Goal: Task Accomplishment & Management: Use online tool/utility

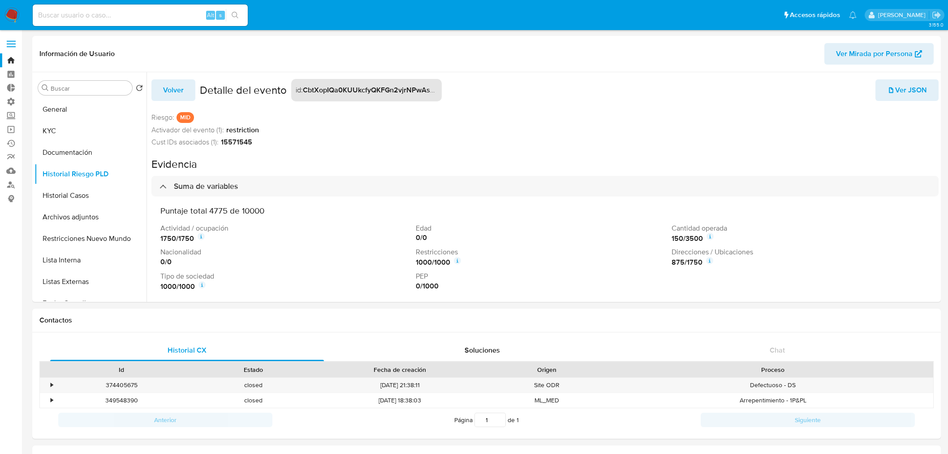
select select "10"
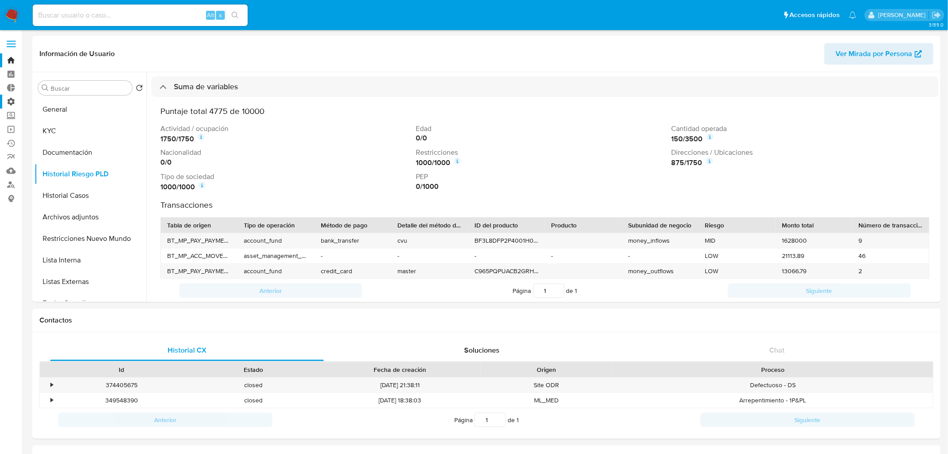
click at [8, 100] on label "Administración" at bounding box center [53, 102] width 107 height 14
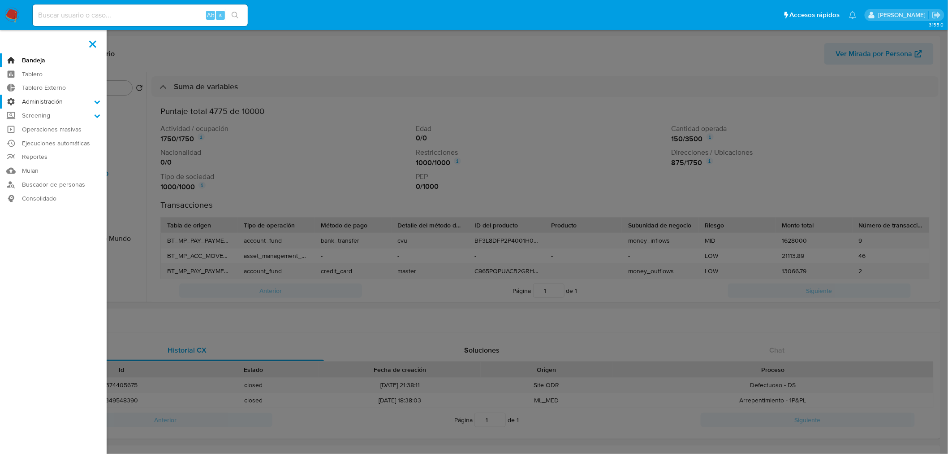
click at [0, 0] on input "Administración" at bounding box center [0, 0] width 0 height 0
click at [42, 113] on link "Reglas" at bounding box center [53, 113] width 107 height 11
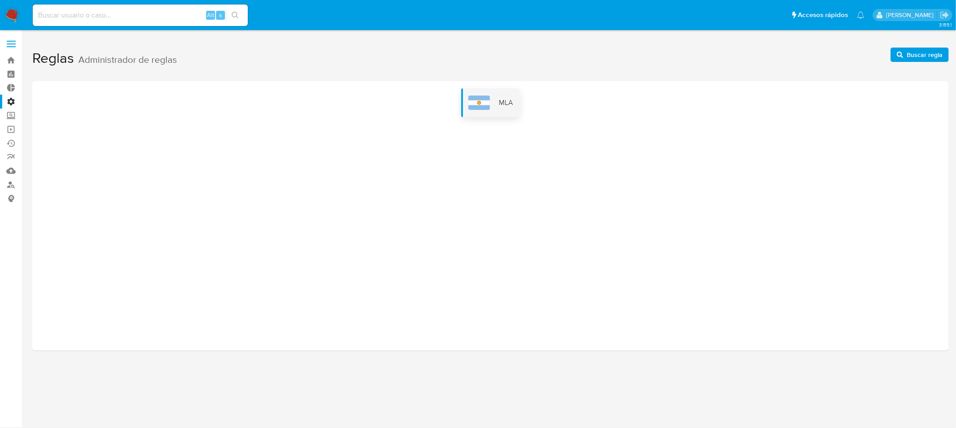
click at [506, 111] on div "MLA" at bounding box center [490, 102] width 59 height 29
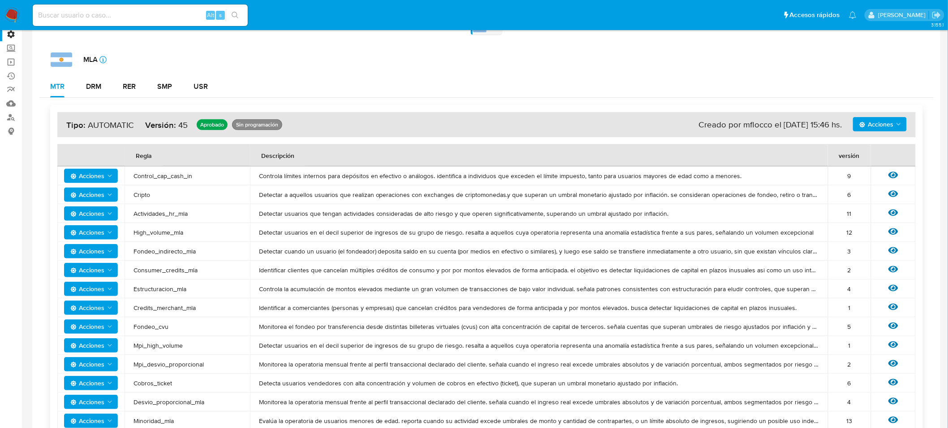
scroll to position [50, 0]
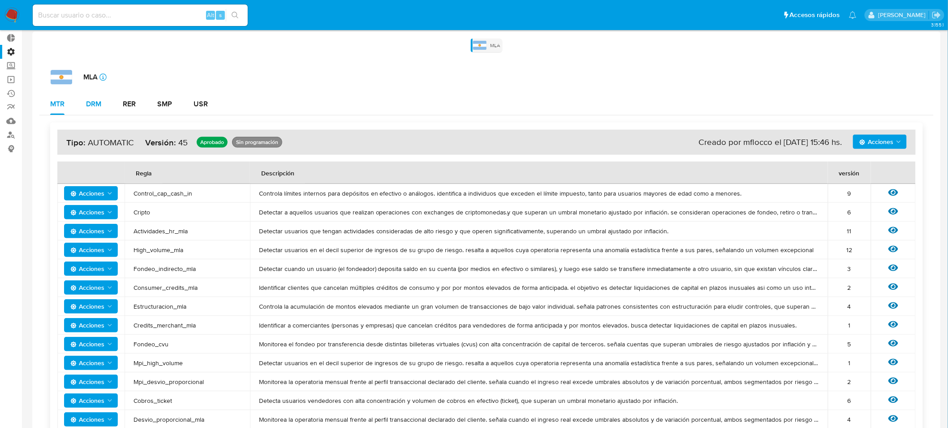
click at [97, 103] on div "DRM" at bounding box center [93, 103] width 15 height 7
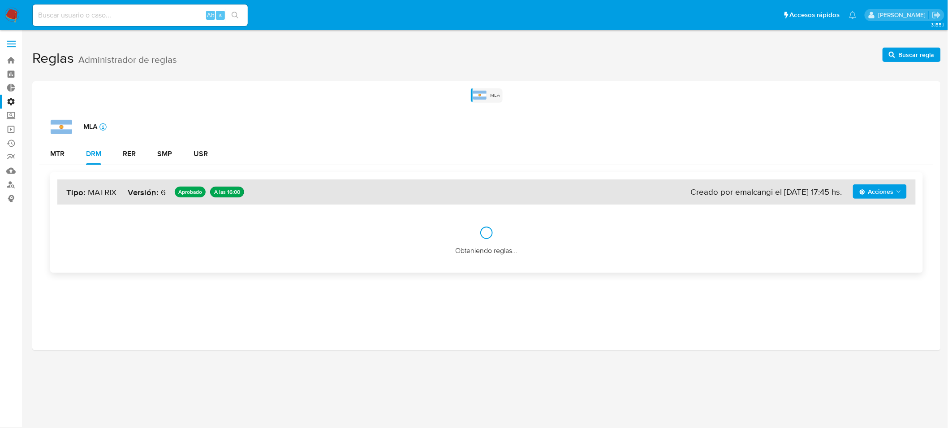
scroll to position [0, 0]
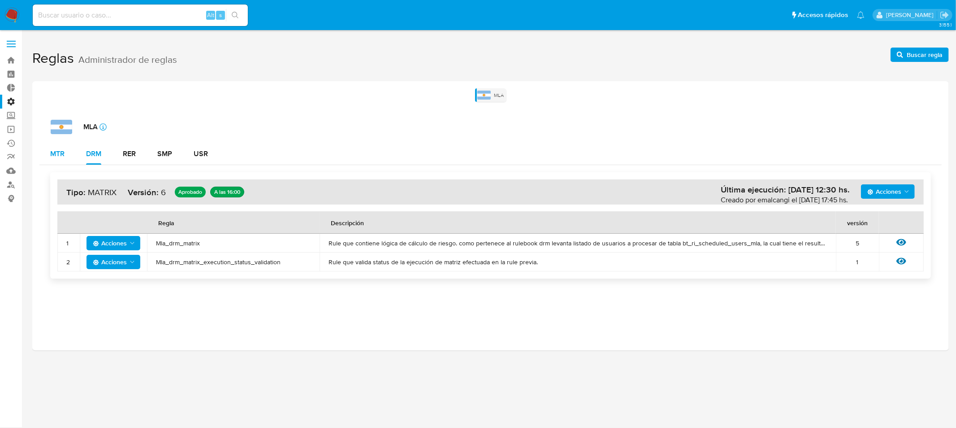
click at [56, 154] on div "MTR" at bounding box center [57, 153] width 14 height 7
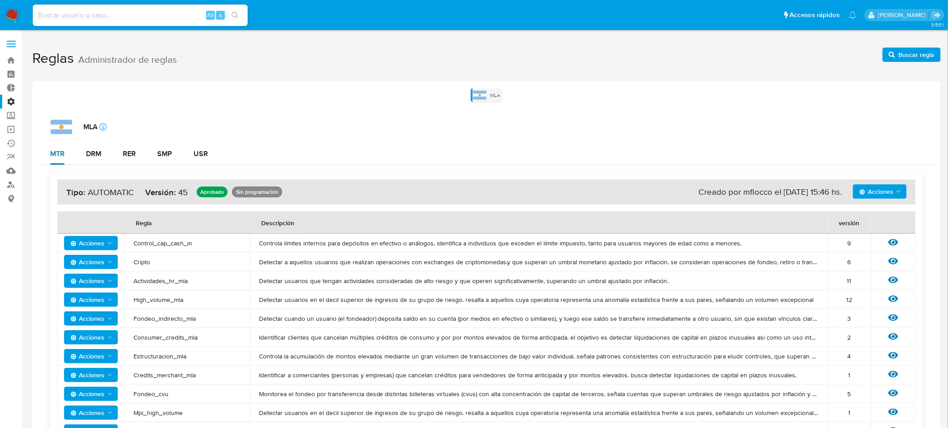
click at [63, 154] on div "MTR" at bounding box center [57, 153] width 14 height 7
drag, startPoint x: 106, startPoint y: 155, endPoint x: 141, endPoint y: 148, distance: 36.0
click at [122, 152] on div "MTR DRM RER SMP USR" at bounding box center [486, 154] width 894 height 22
click at [141, 147] on button "RER" at bounding box center [129, 154] width 35 height 22
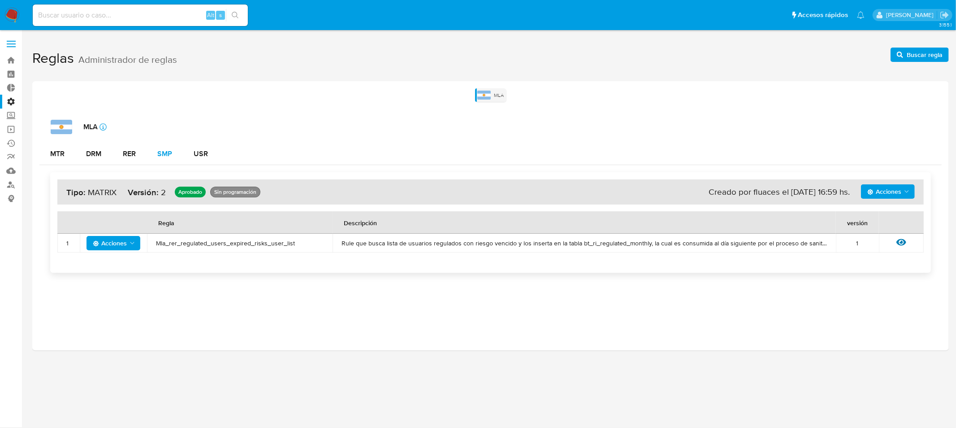
click at [155, 152] on button "SMP" at bounding box center [165, 154] width 36 height 22
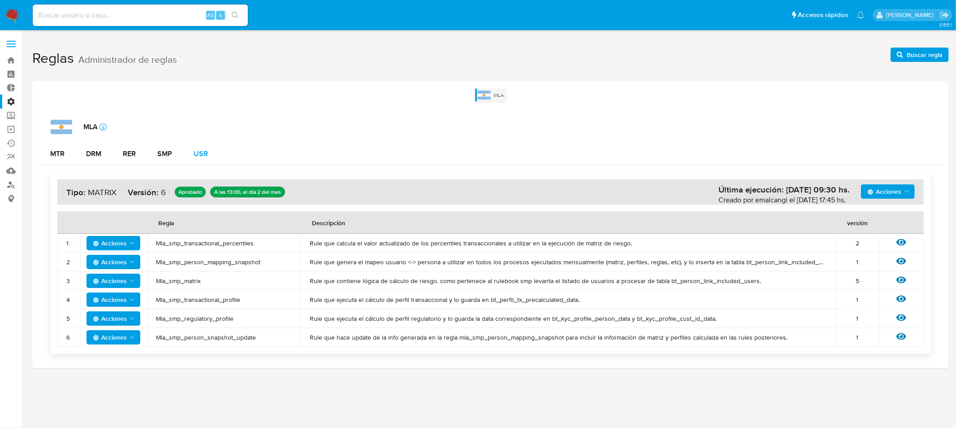
click at [196, 153] on div "USR" at bounding box center [201, 153] width 14 height 7
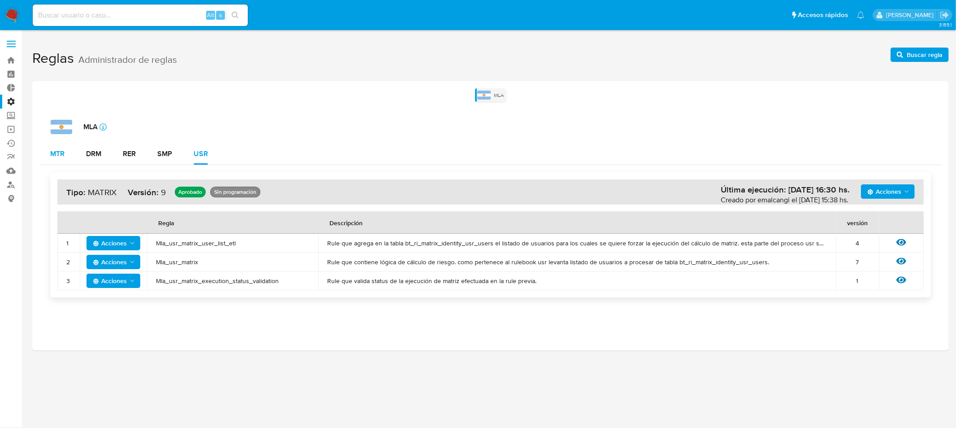
click at [59, 157] on div "MTR" at bounding box center [57, 153] width 14 height 7
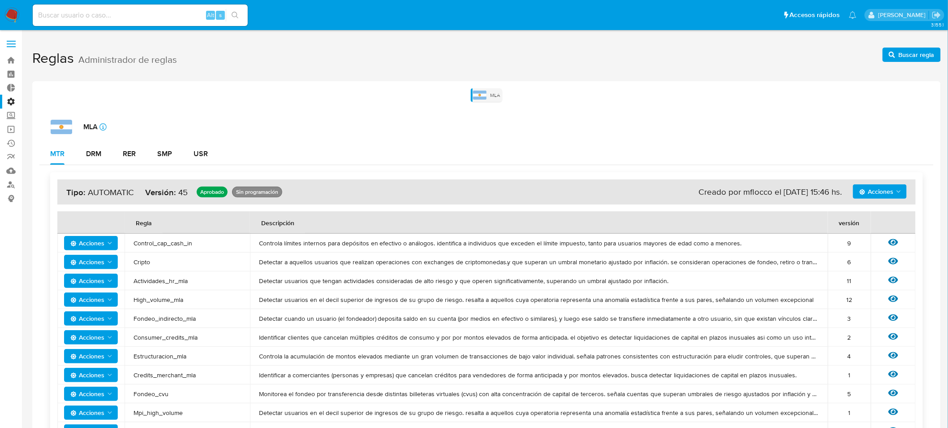
click at [8, 99] on label "Administración" at bounding box center [53, 102] width 107 height 14
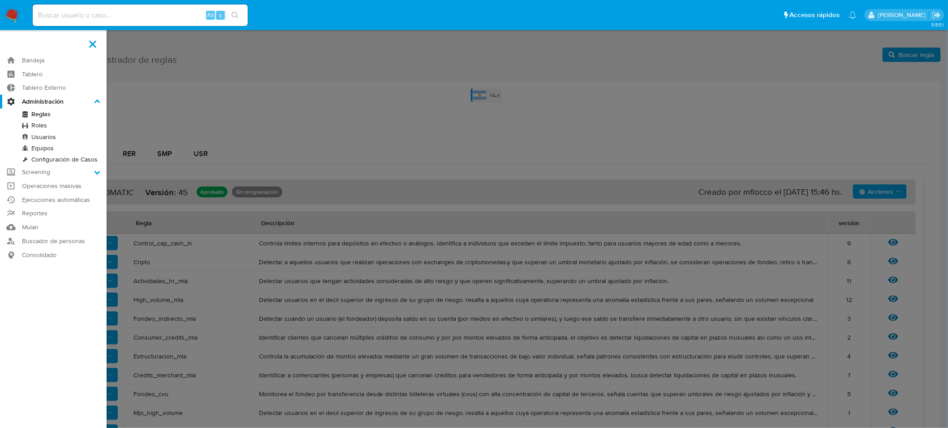
click at [0, 0] on input "Administración" at bounding box center [0, 0] width 0 height 0
click at [74, 160] on link "Configuración de Casos" at bounding box center [53, 159] width 107 height 11
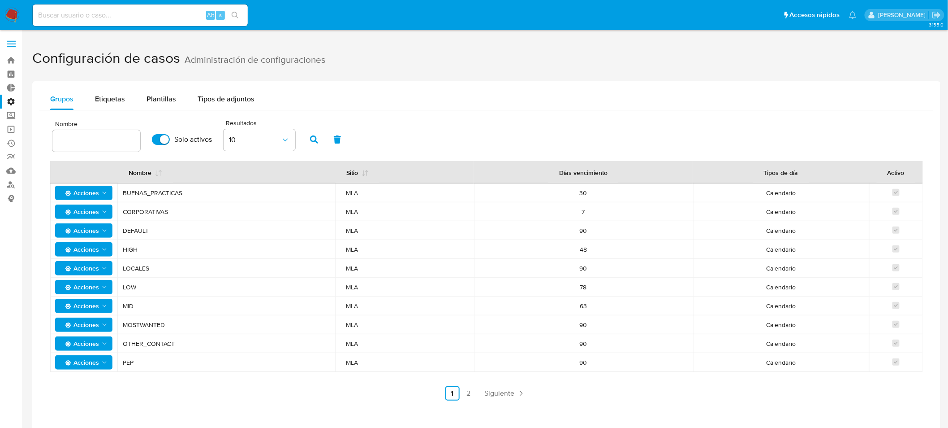
click at [104, 302] on icon "Acciones" at bounding box center [104, 305] width 7 height 7
click at [85, 326] on button "Ver registros" at bounding box center [83, 328] width 81 height 22
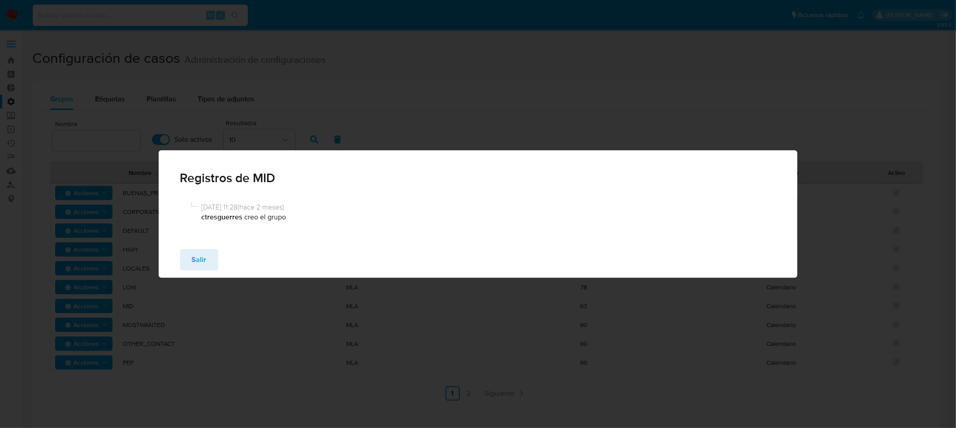
drag, startPoint x: 211, startPoint y: 230, endPoint x: 285, endPoint y: 228, distance: 73.5
click at [285, 228] on div "[DATE] 11:28 ( [DATE] ) ctresguerres creo el grupo" at bounding box center [478, 219] width 639 height 44
click at [203, 257] on span "Salir" at bounding box center [199, 260] width 15 height 20
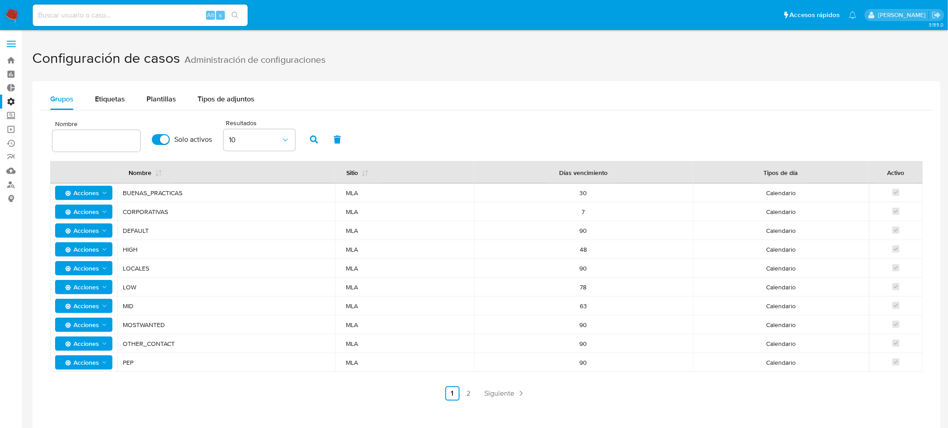
click at [99, 305] on span "Acciones" at bounding box center [80, 305] width 38 height 14
click at [100, 291] on span "Acciones" at bounding box center [84, 287] width 47 height 13
click at [82, 311] on button "Ver registros" at bounding box center [83, 309] width 81 height 22
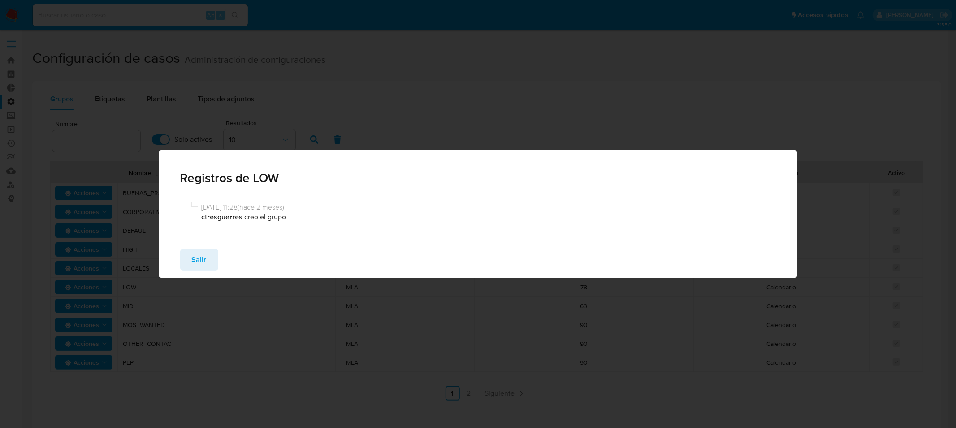
drag, startPoint x: 209, startPoint y: 220, endPoint x: 294, endPoint y: 216, distance: 84.8
click at [294, 216] on p "ctresguerres creo el grupo" at bounding box center [487, 217] width 571 height 10
click at [203, 258] on span "Salir" at bounding box center [199, 260] width 15 height 20
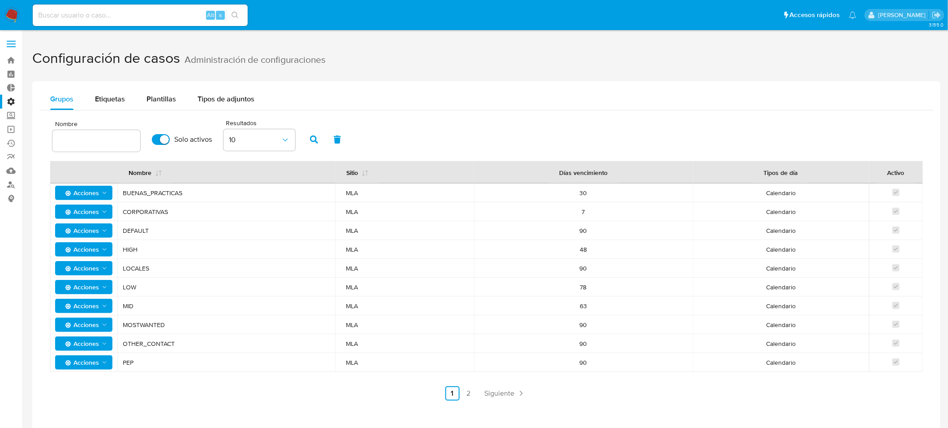
click at [101, 247] on icon "Acciones" at bounding box center [104, 249] width 7 height 7
click at [94, 265] on button "Ver registros" at bounding box center [83, 272] width 81 height 22
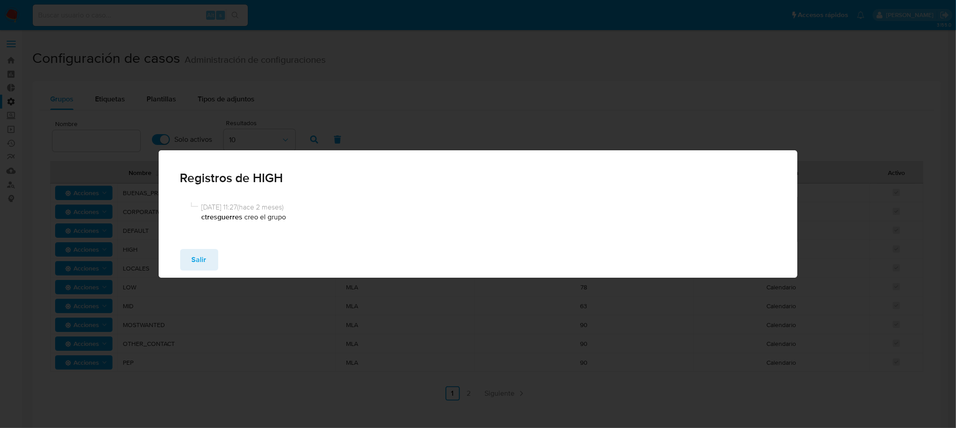
drag, startPoint x: 223, startPoint y: 169, endPoint x: 238, endPoint y: 231, distance: 63.6
click at [237, 229] on div "Registros de HIGH [DATE] 11:27 ( [DATE] ) ctresguerres creo el grupo Salir" at bounding box center [478, 213] width 639 height 127
click at [196, 256] on span "Salir" at bounding box center [199, 260] width 15 height 20
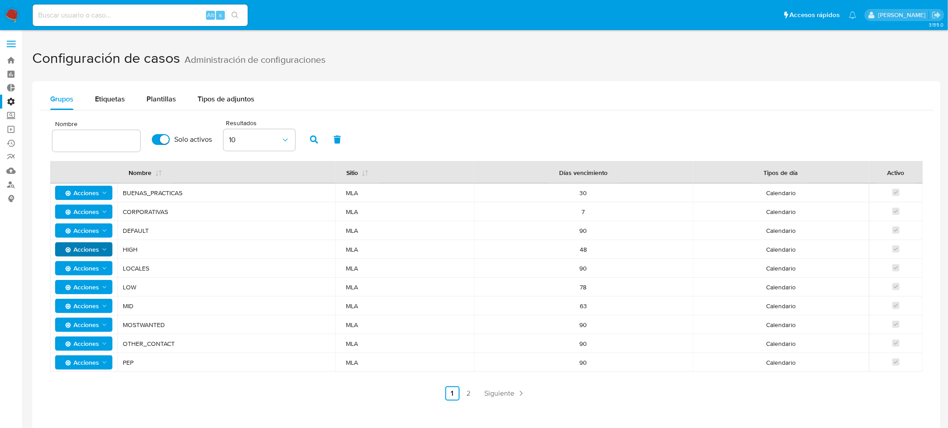
click at [89, 194] on span "Acciones" at bounding box center [80, 193] width 38 height 14
click at [99, 216] on button "Ver registros" at bounding box center [83, 215] width 81 height 22
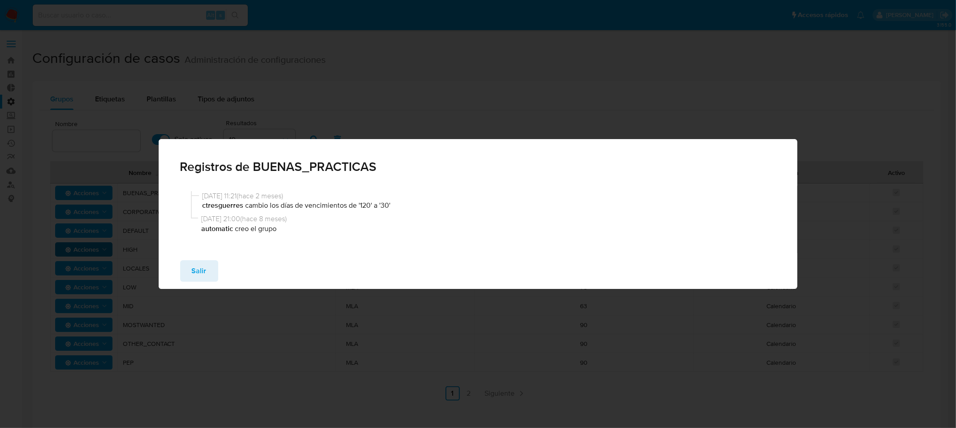
drag, startPoint x: 288, startPoint y: 206, endPoint x: 442, endPoint y: 205, distance: 154.2
click at [442, 205] on p "ctresguerres cambio los días de vencimientos de '120' a '30'" at bounding box center [488, 205] width 570 height 10
click at [202, 270] on span "Salir" at bounding box center [199, 271] width 15 height 20
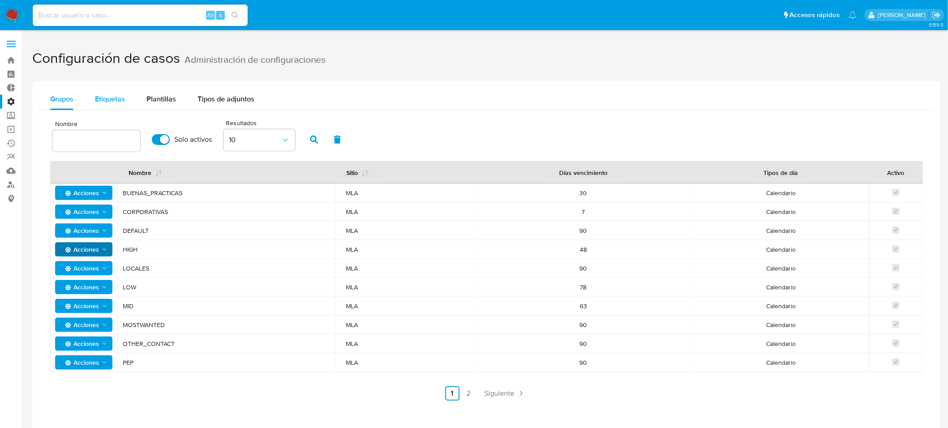
click at [109, 105] on div "Etiquetas" at bounding box center [110, 99] width 30 height 22
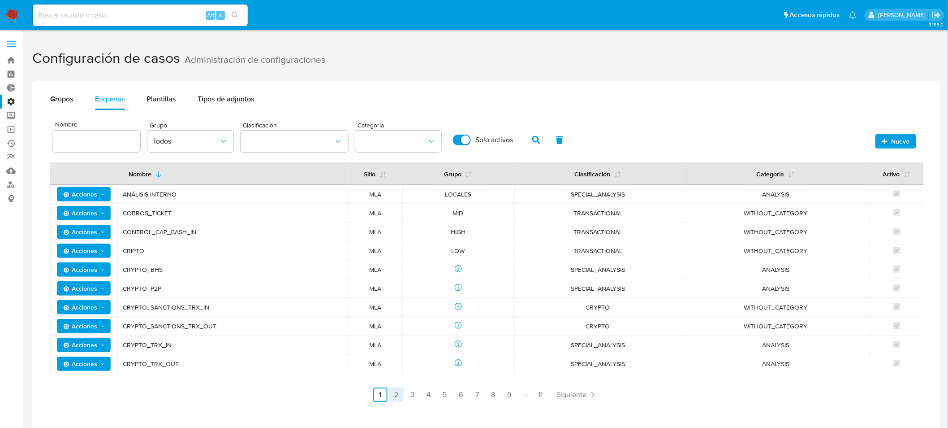
click at [399, 392] on link "2" at bounding box center [396, 394] width 14 height 14
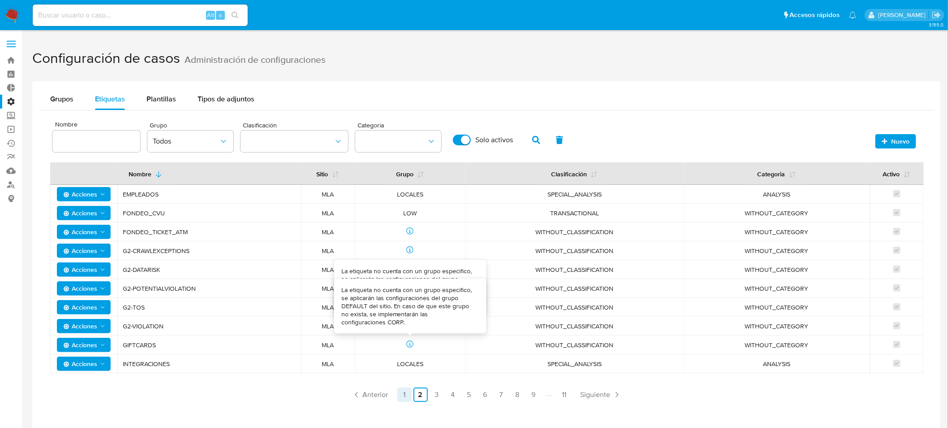
click at [406, 393] on link "1" at bounding box center [404, 394] width 14 height 14
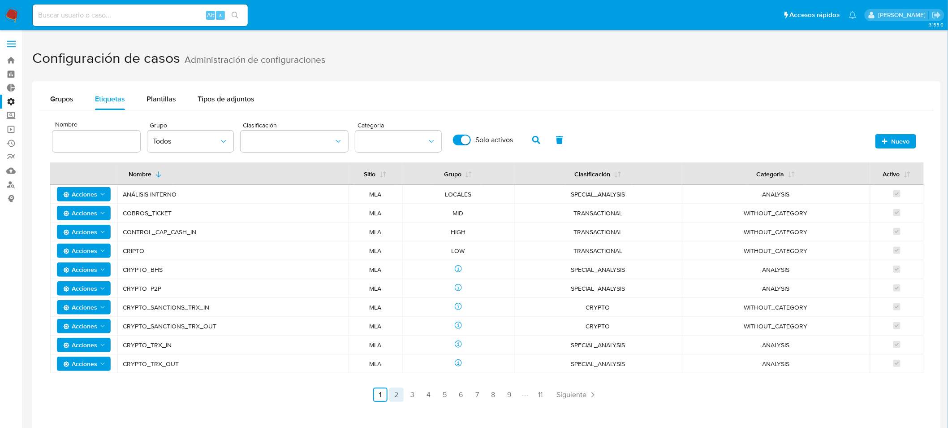
click at [397, 392] on link "2" at bounding box center [396, 394] width 14 height 14
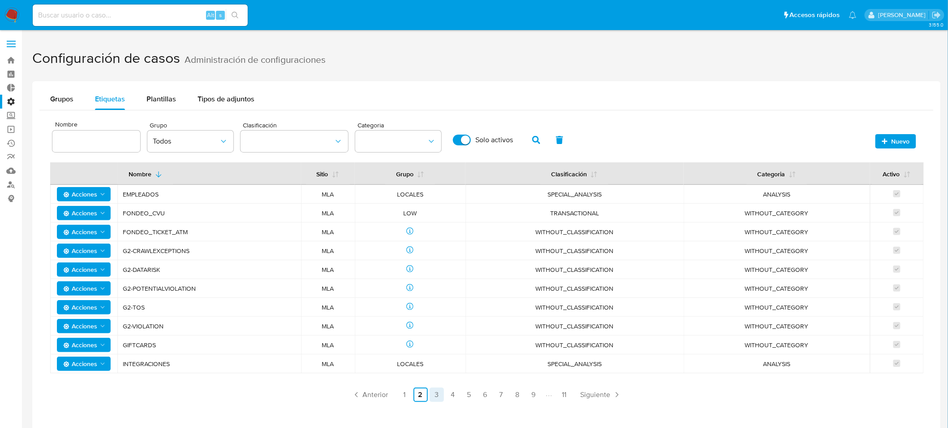
click at [435, 392] on link "3" at bounding box center [437, 394] width 14 height 14
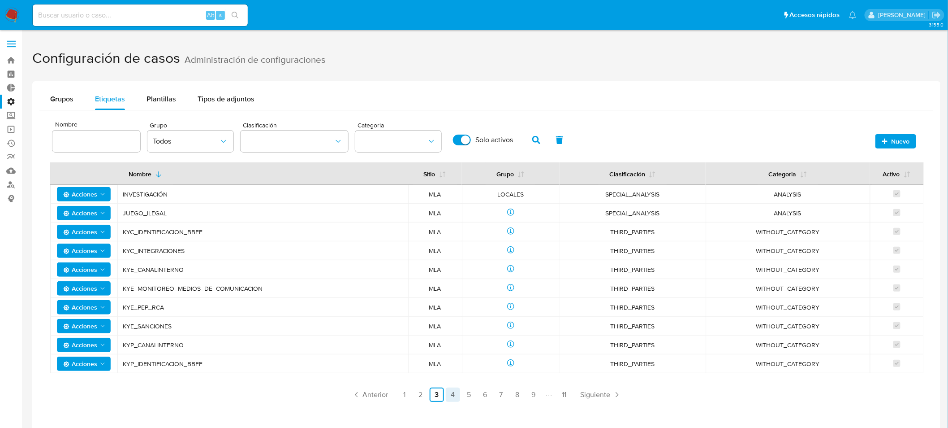
click at [451, 395] on link "4" at bounding box center [453, 394] width 14 height 14
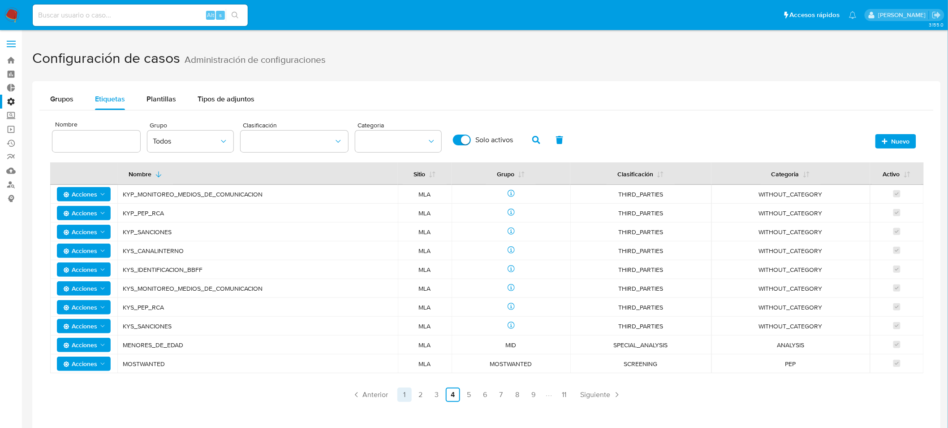
click at [401, 393] on link "1" at bounding box center [404, 394] width 14 height 14
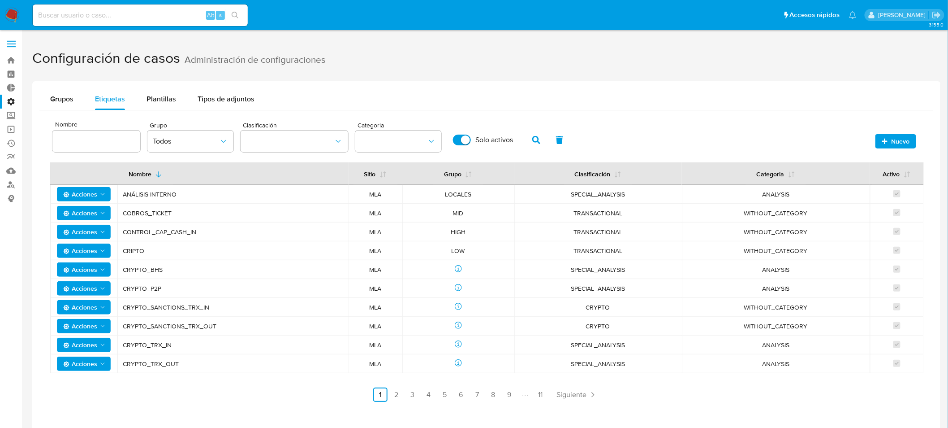
click at [9, 99] on label "Administración" at bounding box center [53, 102] width 107 height 14
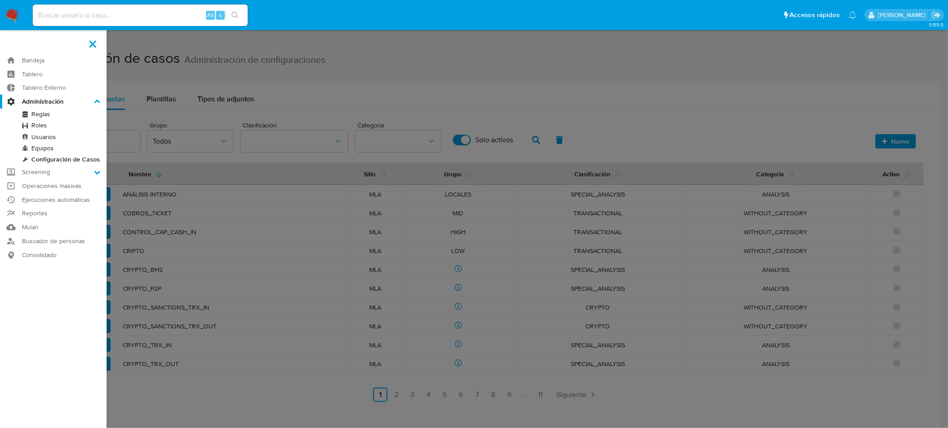
click at [0, 0] on input "Administración" at bounding box center [0, 0] width 0 height 0
click at [39, 158] on link "Configuración de Casos" at bounding box center [53, 159] width 107 height 11
